Goal: Find specific page/section: Find specific page/section

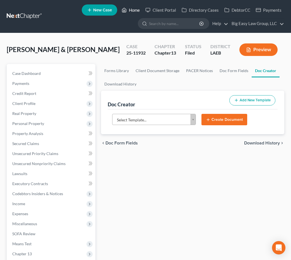
drag, startPoint x: 123, startPoint y: 10, endPoint x: 125, endPoint y: 8, distance: 3.0
click at [123, 10] on icon at bounding box center [124, 10] width 4 height 4
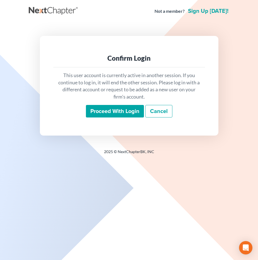
click at [93, 126] on div "Confirm Login This user account is currently active in another session. If you …" at bounding box center [129, 86] width 178 height 100
click at [96, 119] on div "This user account is currently active in another session. If you continue to lo…" at bounding box center [129, 94] width 152 height 55
click at [95, 120] on div "This user account is currently active in another session. If you continue to lo…" at bounding box center [129, 94] width 152 height 55
click at [96, 115] on input "Proceed with login" at bounding box center [115, 111] width 58 height 13
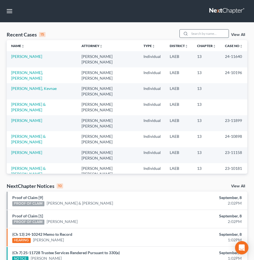
click at [193, 33] on input "search" at bounding box center [208, 34] width 39 height 8
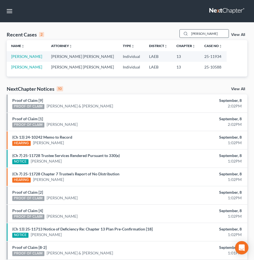
click at [205, 35] on input "FREDERICKS" at bounding box center [208, 34] width 39 height 8
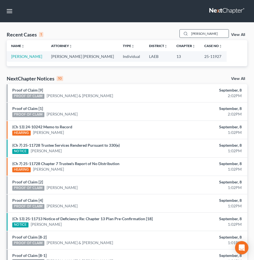
click at [203, 31] on input "myers" at bounding box center [208, 34] width 39 height 8
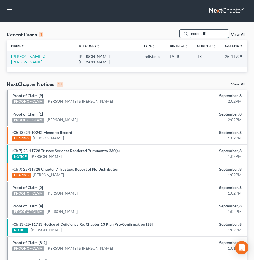
click at [192, 36] on input "nocentelli" at bounding box center [208, 34] width 39 height 8
click at [207, 36] on input "denitrell" at bounding box center [208, 34] width 39 height 8
type input "guidry"
